Goal: Task Accomplishment & Management: Use online tool/utility

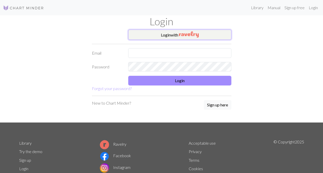
click at [156, 34] on button "Login with" at bounding box center [179, 35] width 103 height 10
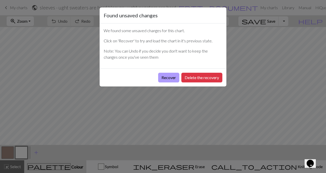
click at [168, 78] on button "Recover" at bounding box center [168, 78] width 21 height 10
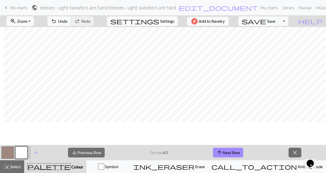
scroll to position [425, 381]
click at [227, 151] on button "arrow_upward Next Row" at bounding box center [228, 153] width 30 height 10
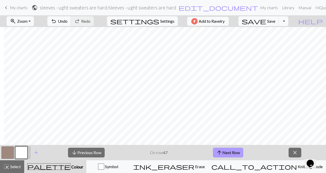
click at [227, 151] on button "arrow_upward Next Row" at bounding box center [228, 153] width 30 height 10
click at [226, 150] on button "arrow_upward Next Row" at bounding box center [228, 153] width 30 height 10
